Goal: Information Seeking & Learning: Learn about a topic

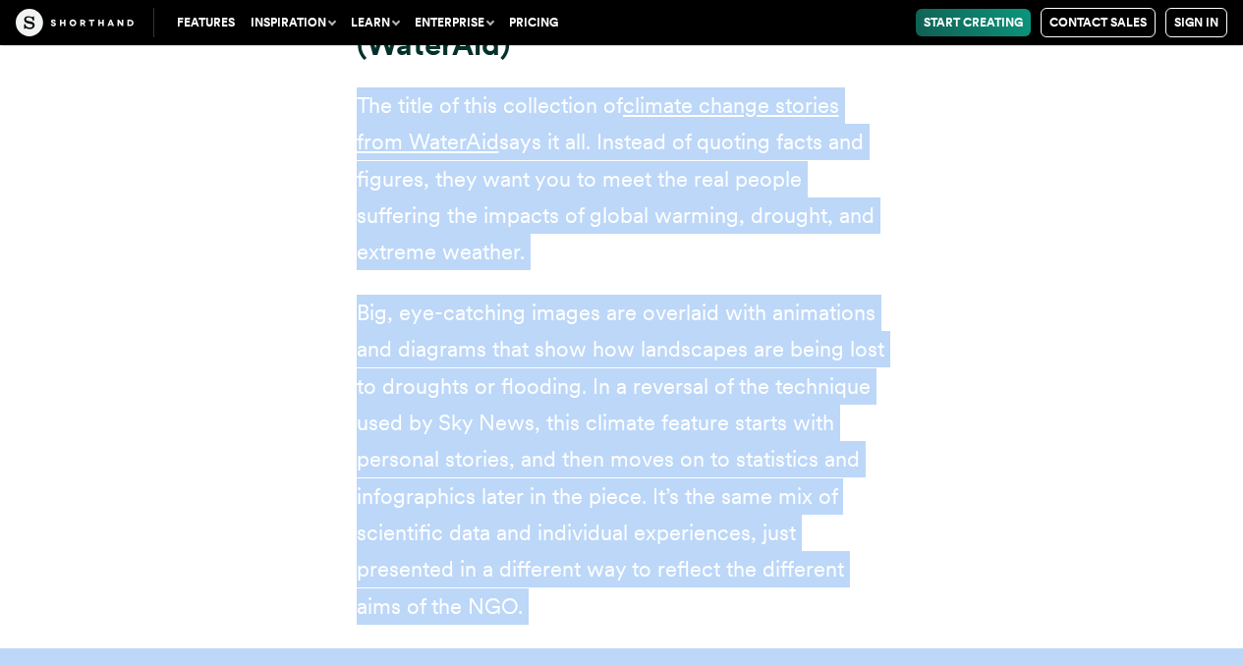
scroll to position [13731, 0]
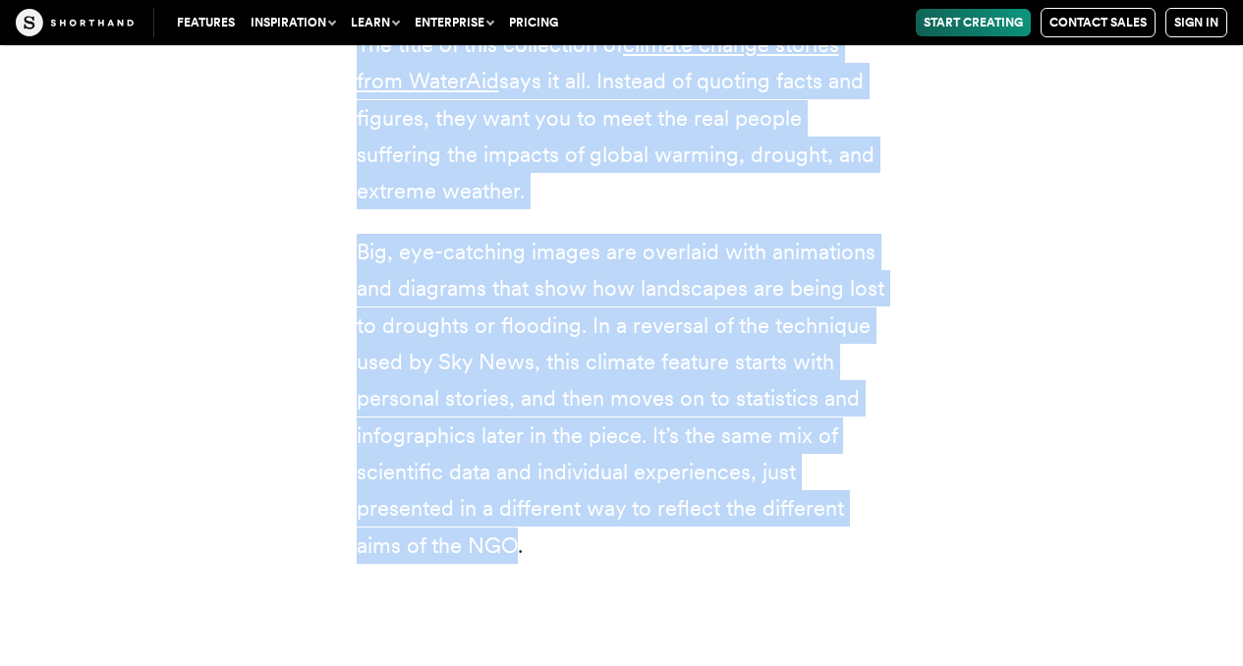
drag, startPoint x: 354, startPoint y: 265, endPoint x: 508, endPoint y: 390, distance: 198.3
click at [508, 390] on div "Climate stories: meet the people affected by extreme weather (WaterAid) The tit…" at bounding box center [621, 197] width 609 height 733
copy div "The title of this collection of climate change stories from [PERSON_NAME] says …"
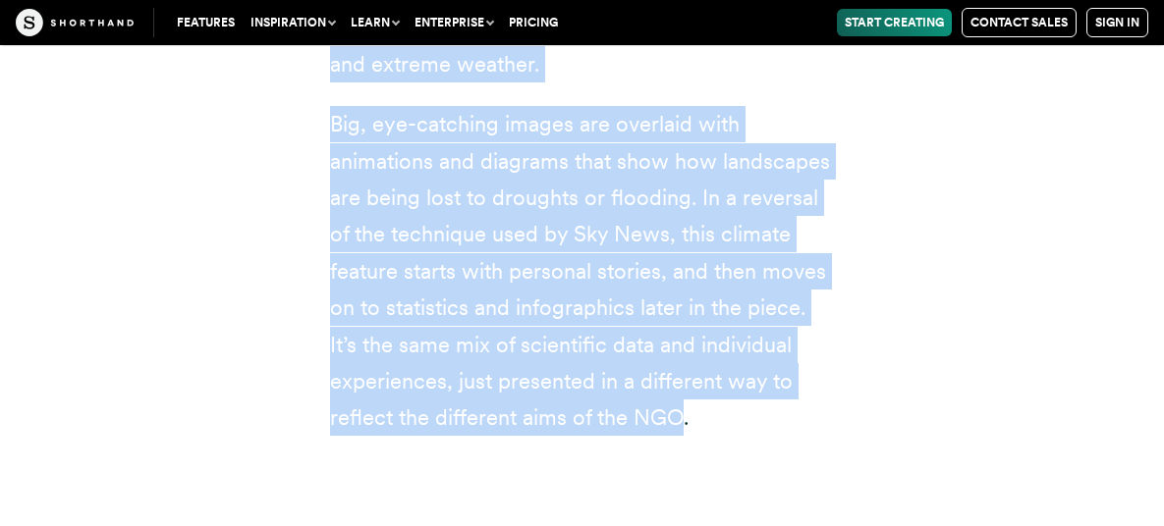
scroll to position [12700, 0]
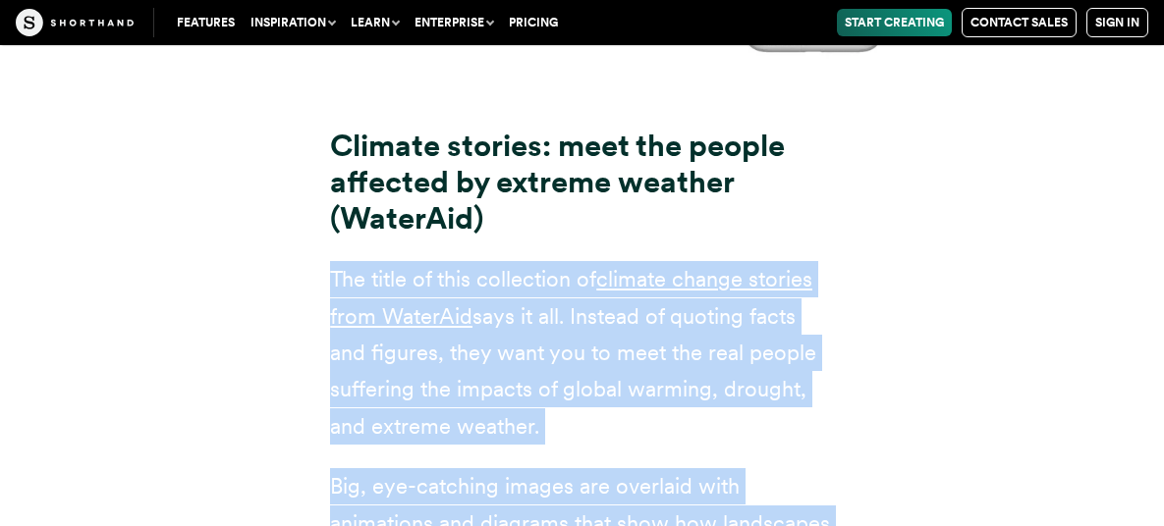
click at [939, 197] on div "Climate stories: meet the people affected by extreme weather (WaterAid) The tit…" at bounding box center [582, 444] width 1164 height 756
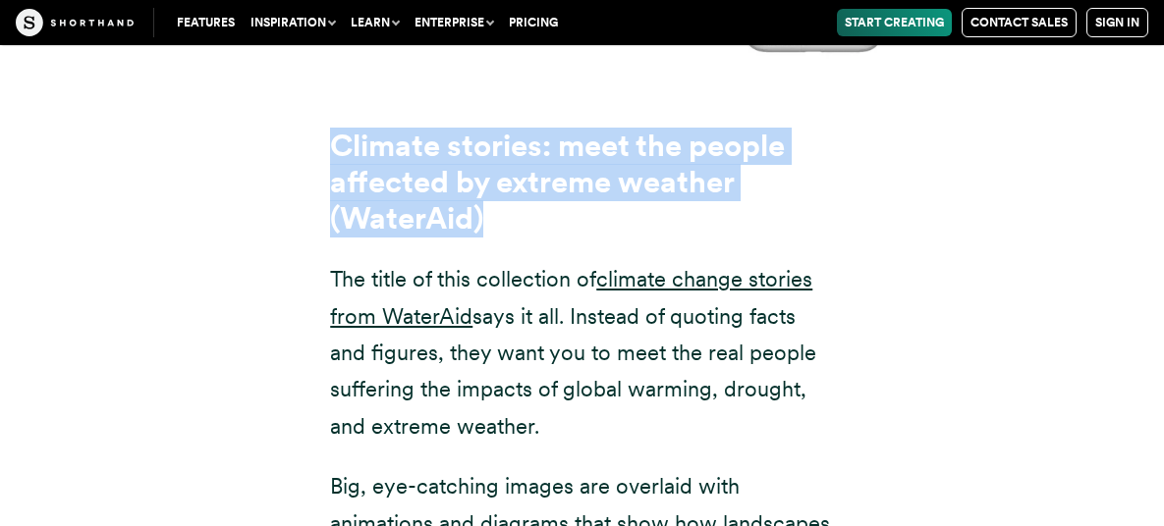
drag, startPoint x: 321, startPoint y: 66, endPoint x: 492, endPoint y: 145, distance: 188.5
click at [492, 145] on div "Climate stories: meet the people affected by extreme weather (WaterAid) The tit…" at bounding box center [582, 432] width 582 height 733
copy strong "Climate stories: meet the people affected by extreme weather (WaterAid)"
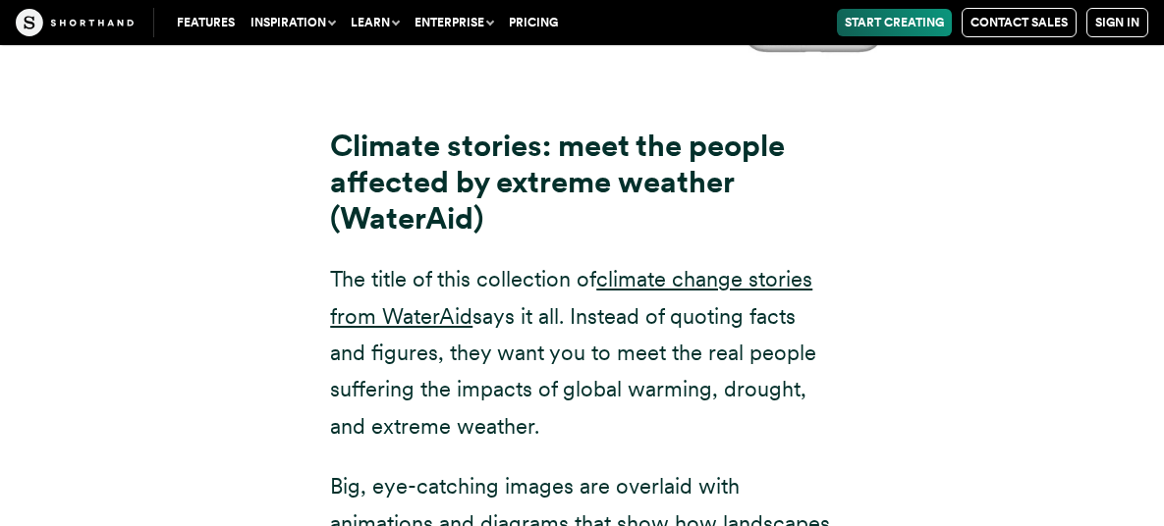
click at [1012, 337] on div "Climate stories: meet the people affected by extreme weather (WaterAid) The tit…" at bounding box center [582, 444] width 1164 height 756
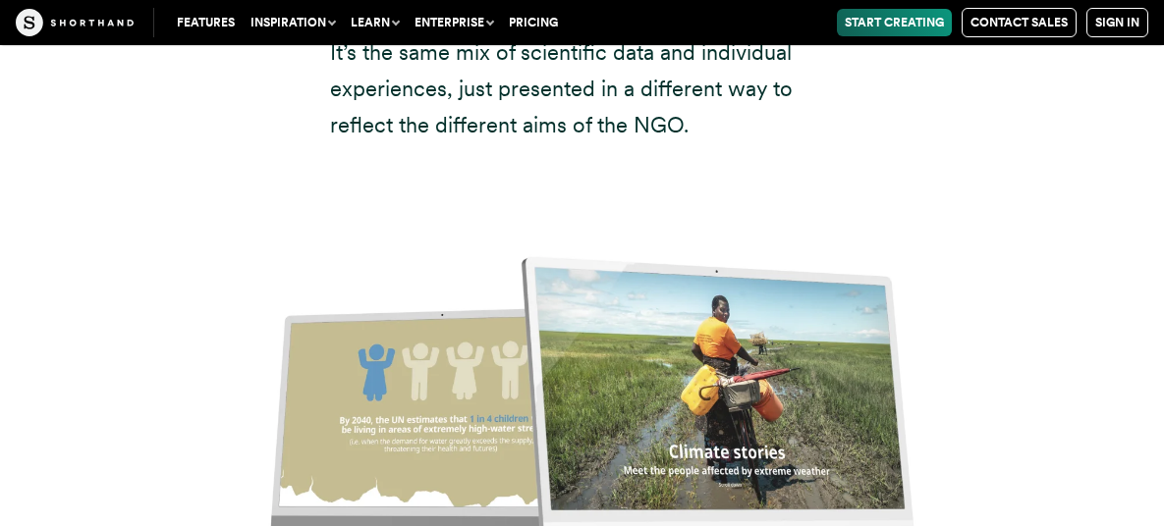
scroll to position [13357, 0]
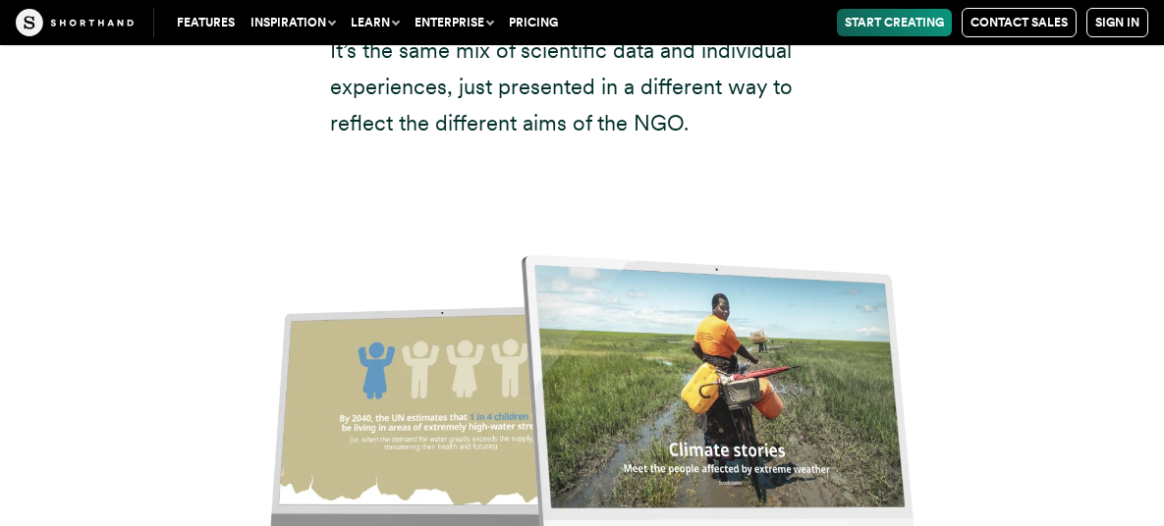
click at [828, 363] on img at bounding box center [582, 429] width 1164 height 526
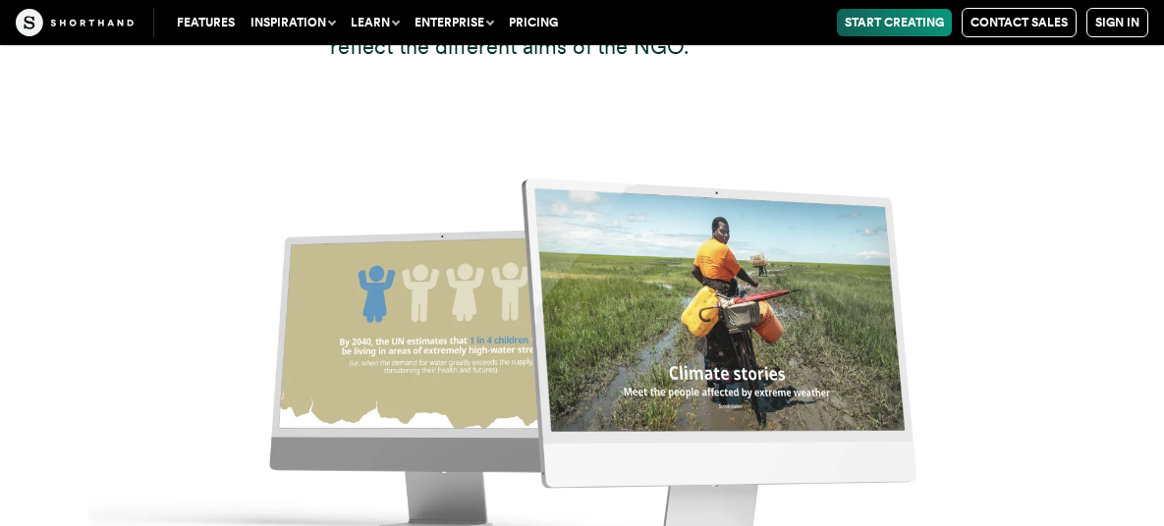
scroll to position [13454, 0]
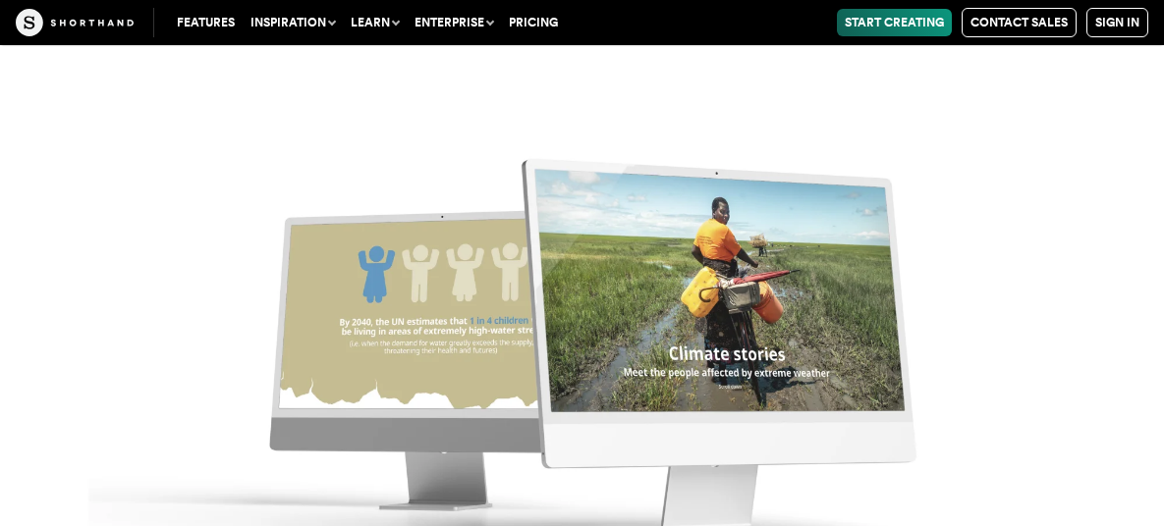
click at [662, 295] on img at bounding box center [582, 333] width 1164 height 526
click at [458, 287] on img at bounding box center [582, 333] width 1164 height 526
click at [481, 257] on img at bounding box center [582, 333] width 1164 height 526
click at [593, 255] on img at bounding box center [582, 333] width 1164 height 526
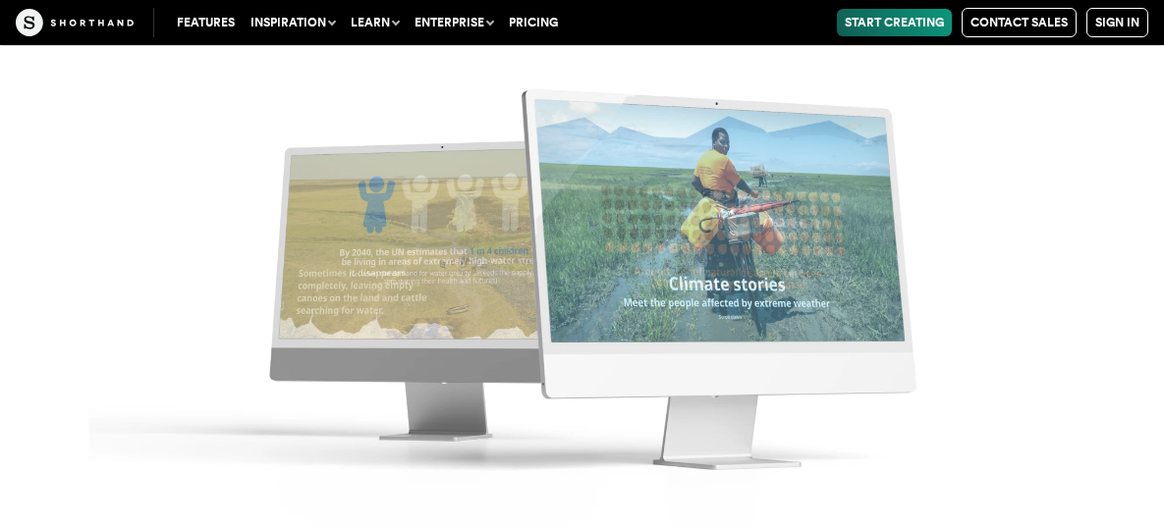
scroll to position [13671, 0]
click at [593, 255] on img at bounding box center [582, 263] width 1164 height 526
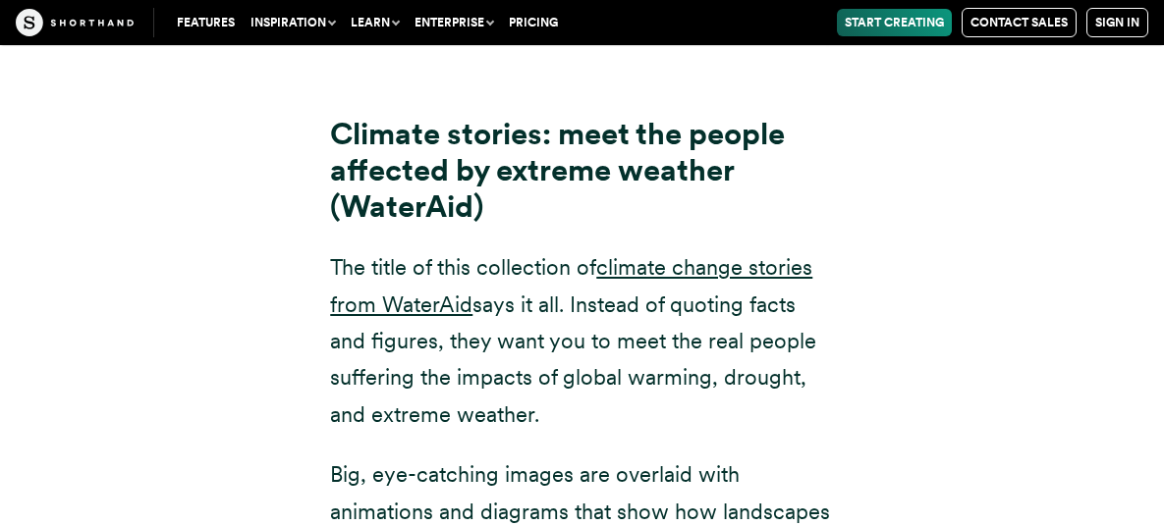
scroll to position [12711, 0]
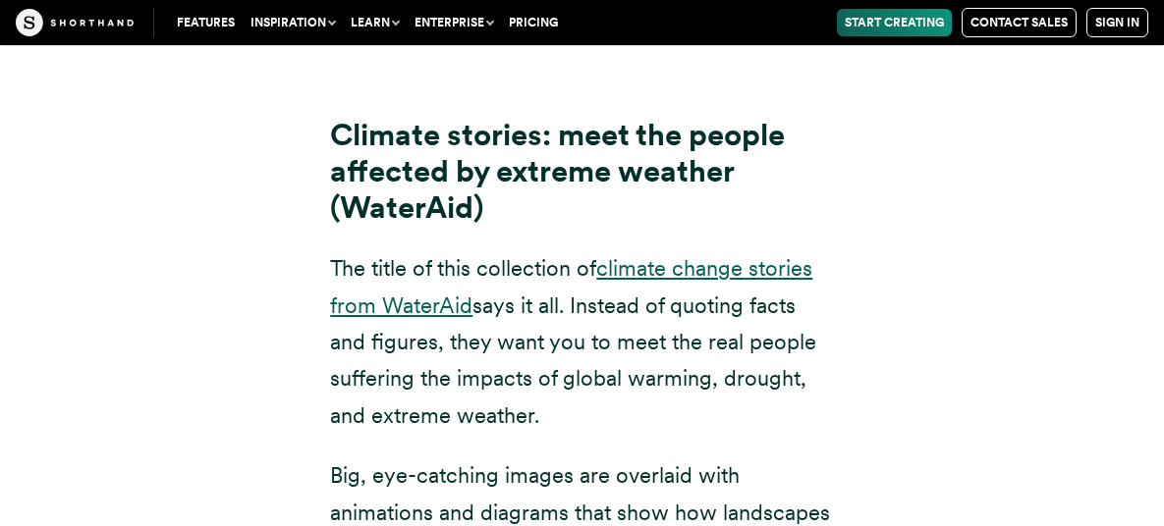
click at [647, 255] on link "climate change stories from WaterAid" at bounding box center [571, 286] width 482 height 62
